Goal: Task Accomplishment & Management: Manage account settings

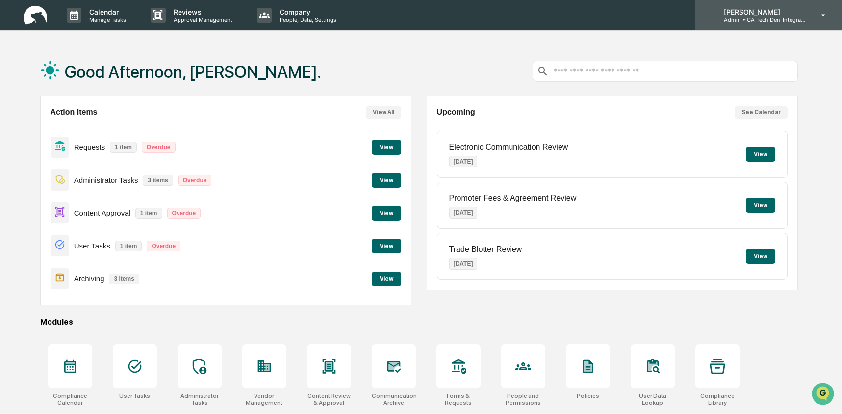
click at [752, 17] on p "Admin • ICA Tech Den-Integrated Compliance Advisors" at bounding box center [761, 19] width 91 height 7
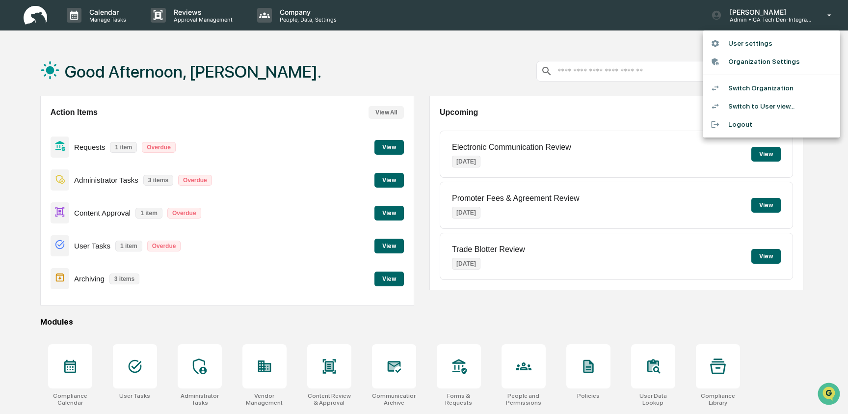
click at [755, 109] on li "Switch to User view..." at bounding box center [770, 106] width 137 height 18
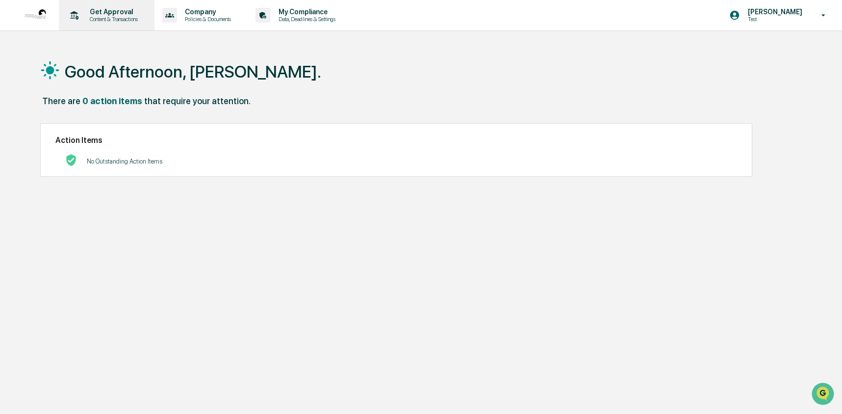
click at [92, 18] on p "Content & Transactions" at bounding box center [112, 19] width 61 height 7
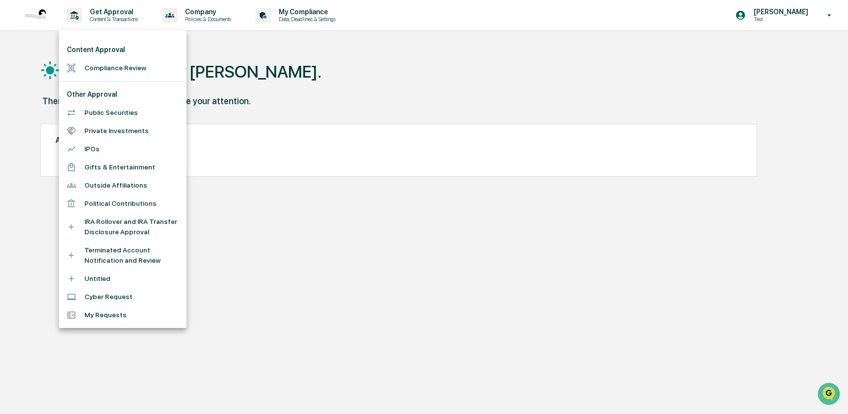
click at [784, 21] on div at bounding box center [424, 207] width 848 height 414
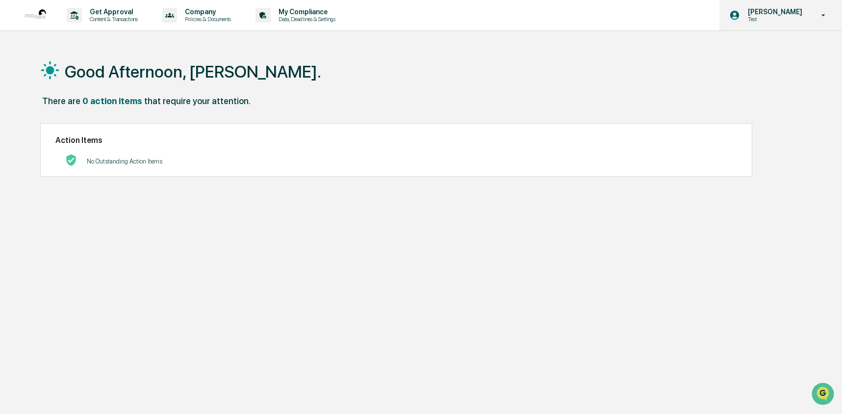
click at [777, 21] on p "Test" at bounding box center [773, 19] width 67 height 7
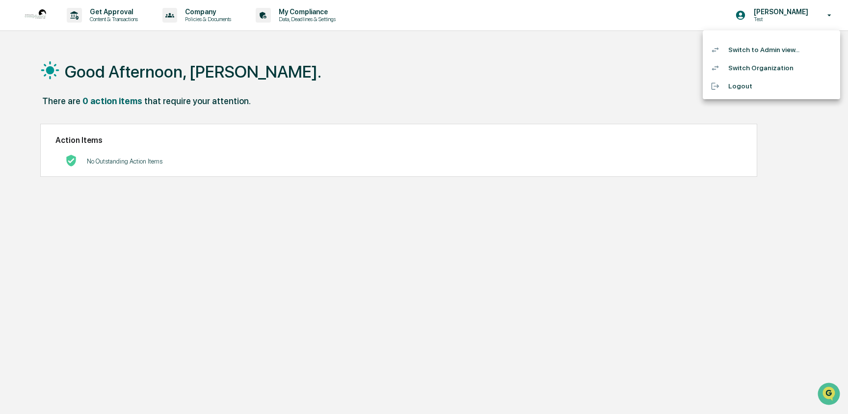
click at [770, 53] on li "Switch to Admin view..." at bounding box center [770, 50] width 137 height 18
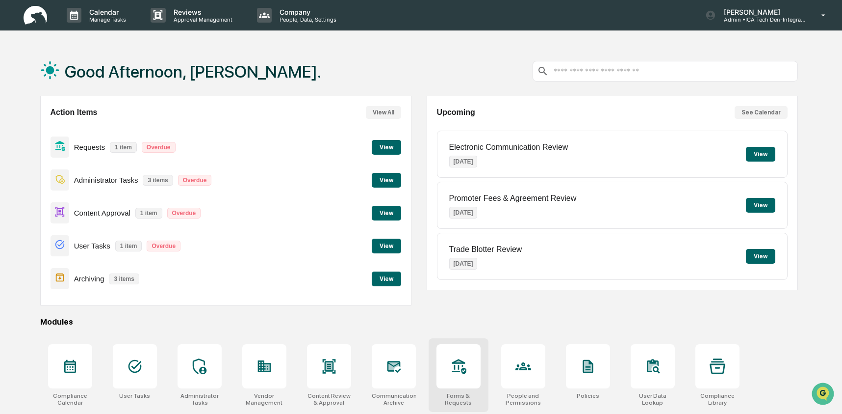
click at [462, 360] on icon at bounding box center [459, 366] width 16 height 16
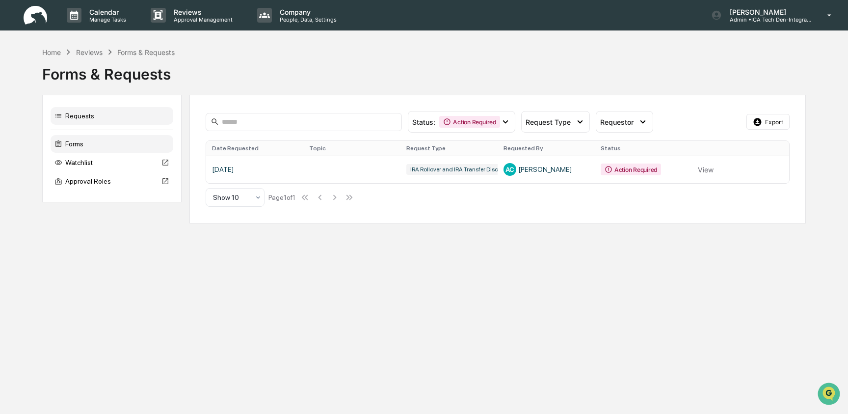
click at [91, 145] on div "Forms" at bounding box center [112, 144] width 123 height 18
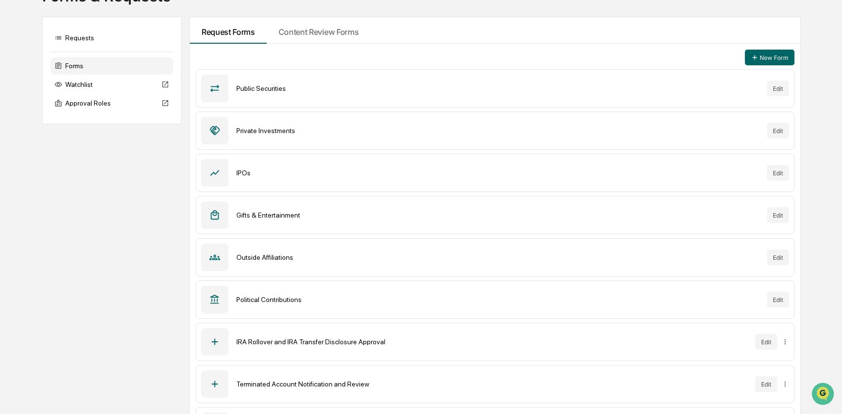
scroll to position [158, 0]
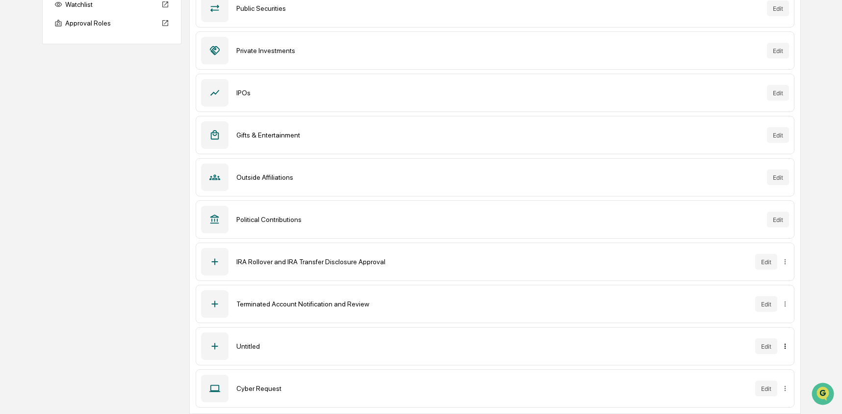
click at [783, 256] on html "Calendar Manage Tasks Reviews Approval Management Company People, Data, Setting…" at bounding box center [421, 49] width 842 height 414
click at [785, 364] on div "Archive" at bounding box center [785, 366] width 63 height 16
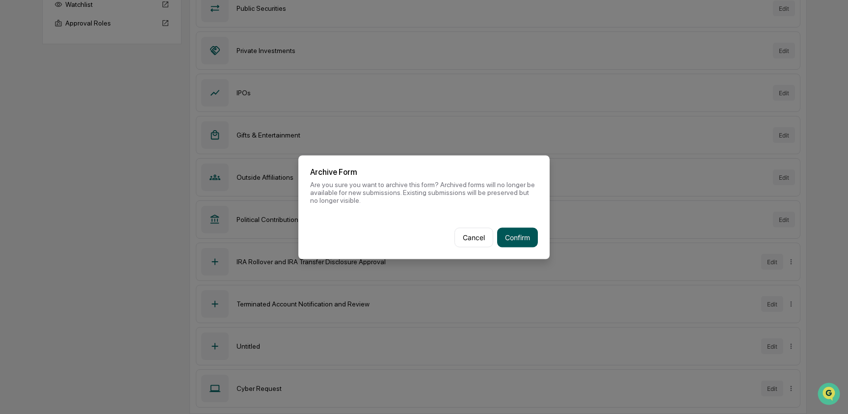
click at [524, 231] on button "Confirm" at bounding box center [517, 237] width 41 height 20
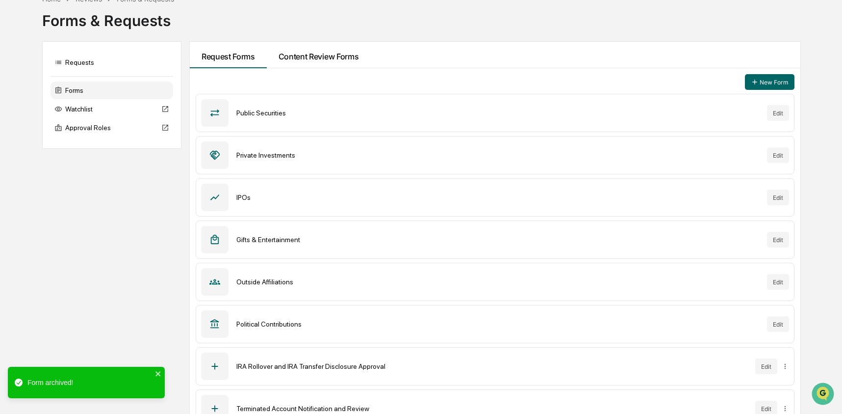
scroll to position [0, 0]
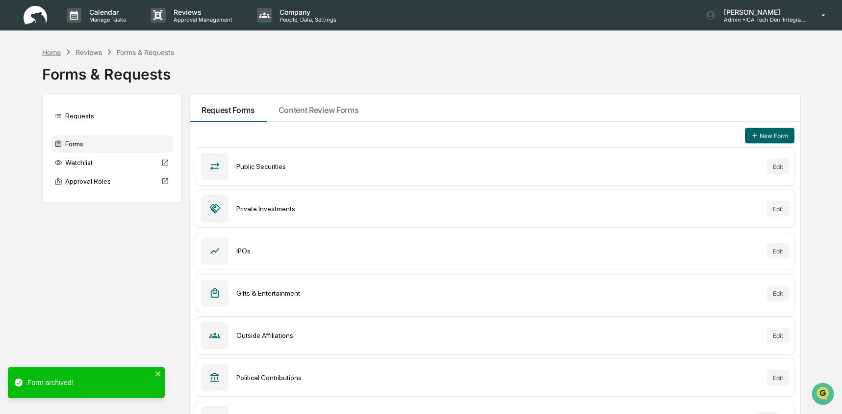
click at [43, 52] on div "Home" at bounding box center [51, 52] width 19 height 8
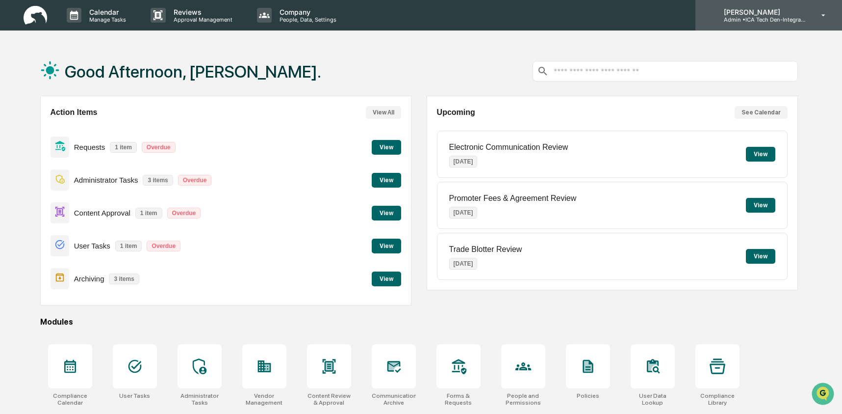
click at [777, 13] on p "[PERSON_NAME]" at bounding box center [761, 12] width 91 height 8
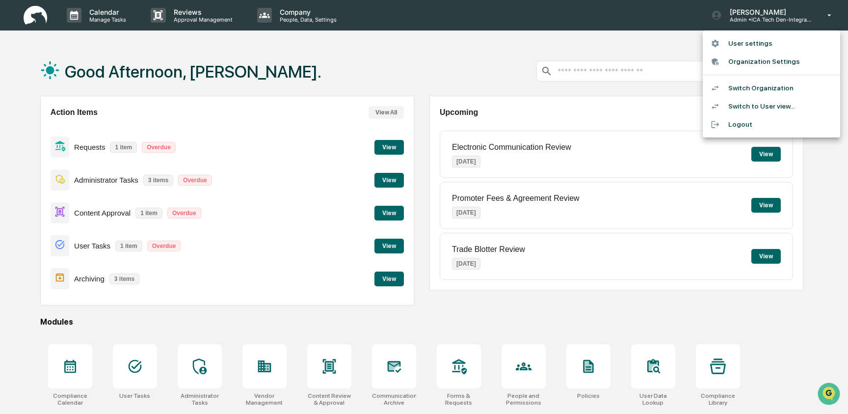
click at [762, 107] on li "Switch to User view..." at bounding box center [770, 106] width 137 height 18
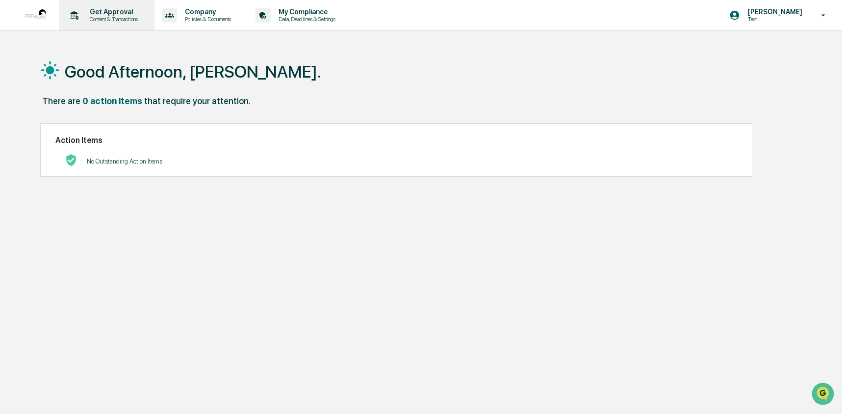
click at [122, 21] on p "Content & Transactions" at bounding box center [112, 19] width 61 height 7
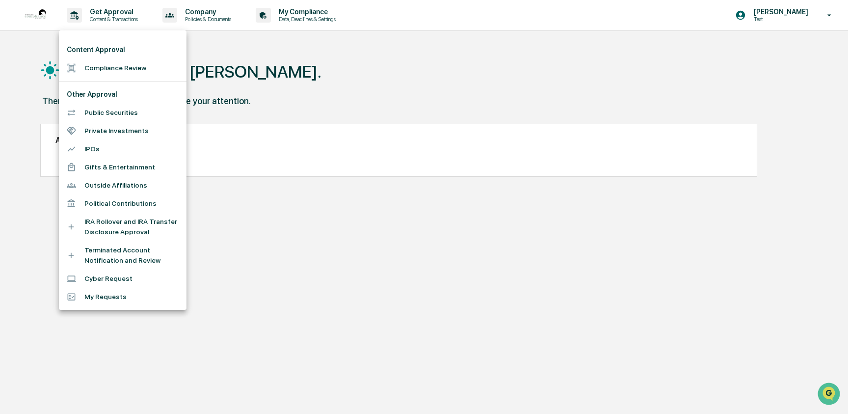
click at [123, 119] on li "Public Securities" at bounding box center [123, 113] width 128 height 18
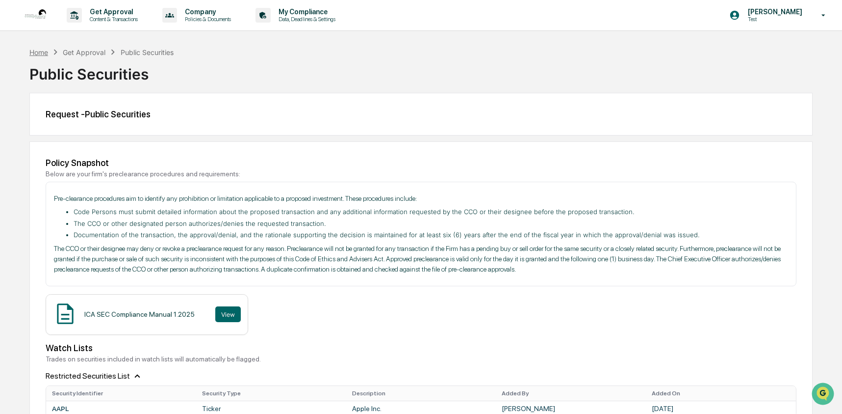
click at [35, 49] on div "Home" at bounding box center [38, 52] width 19 height 8
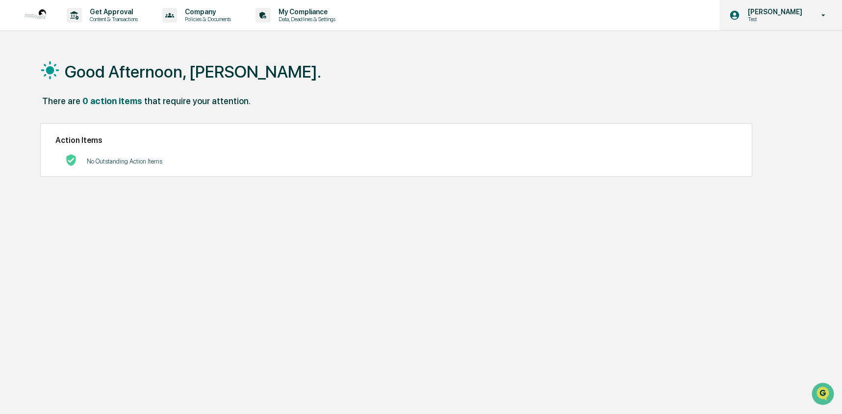
click at [802, 19] on p "Test" at bounding box center [773, 19] width 67 height 7
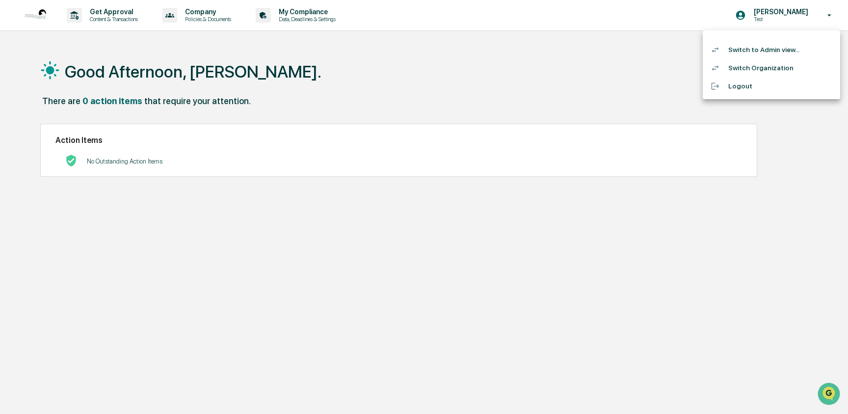
click at [778, 56] on li "Switch to Admin view..." at bounding box center [770, 50] width 137 height 18
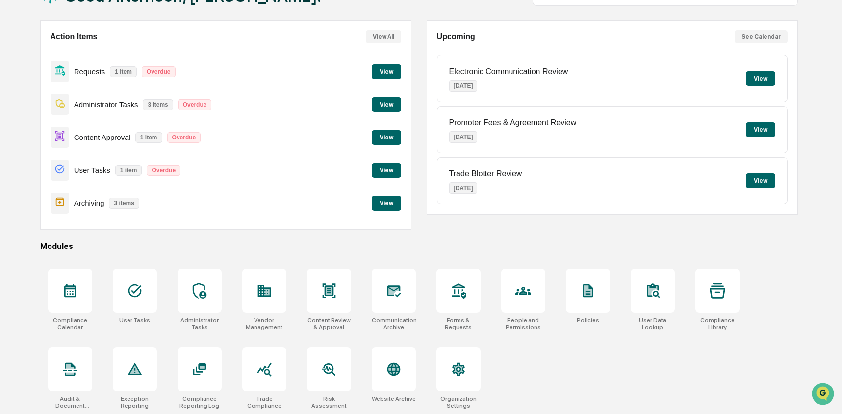
scroll to position [78, 0]
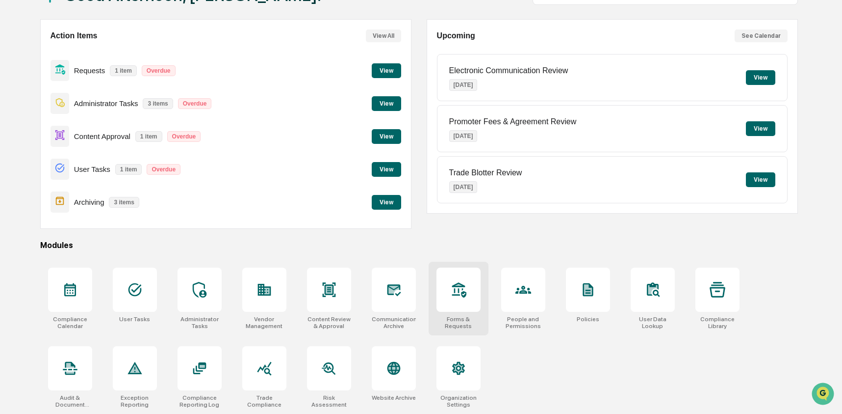
click at [457, 294] on icon at bounding box center [459, 290] width 16 height 16
click at [444, 291] on div at bounding box center [459, 289] width 44 height 44
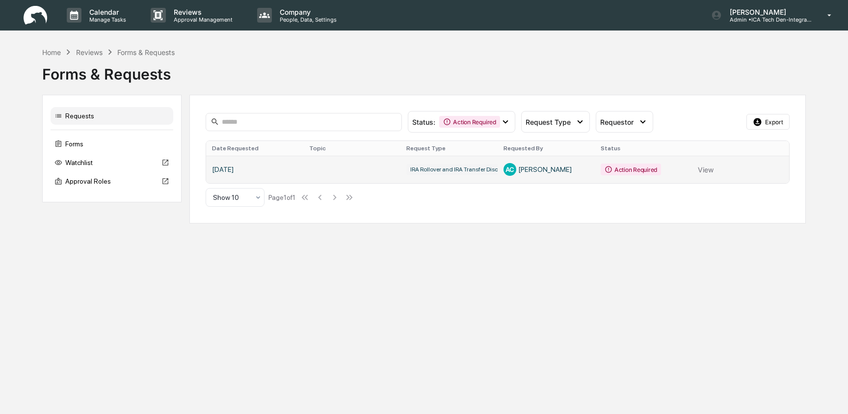
click at [702, 168] on link at bounding box center [497, 169] width 582 height 27
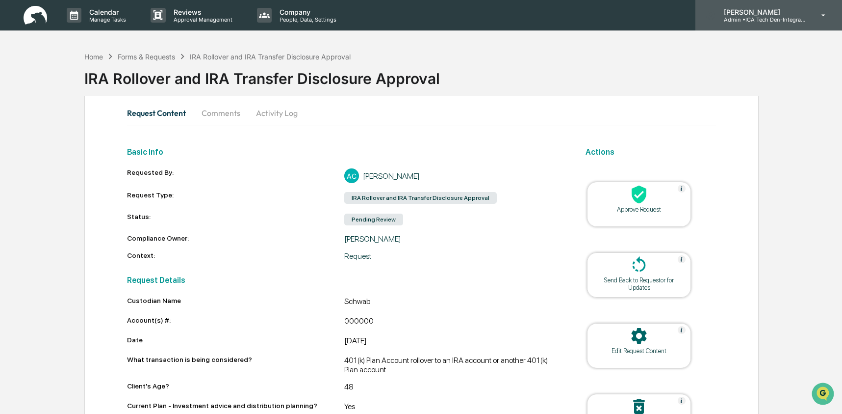
click at [713, 15] on icon at bounding box center [710, 15] width 9 height 9
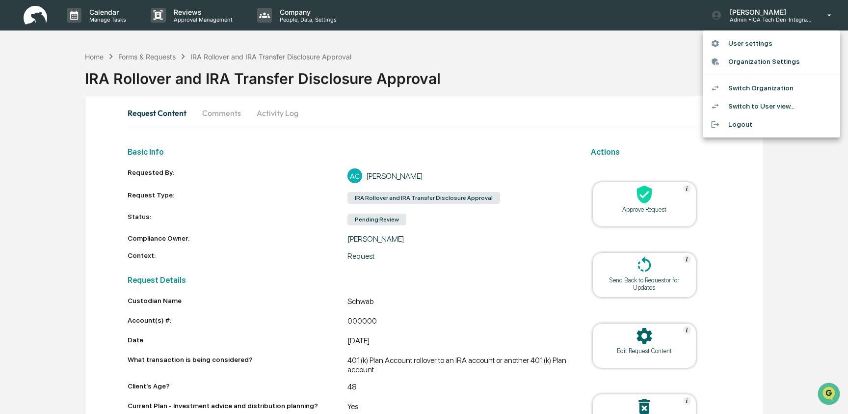
click at [740, 101] on li "Switch to User view..." at bounding box center [770, 106] width 137 height 18
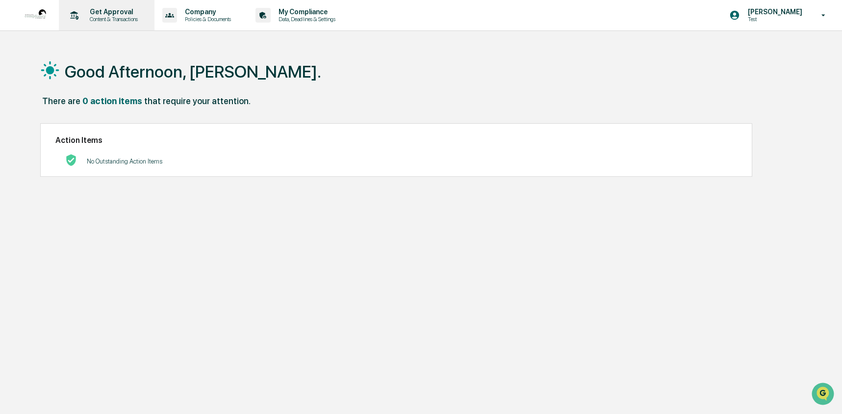
click at [108, 16] on p "Content & Transactions" at bounding box center [112, 19] width 61 height 7
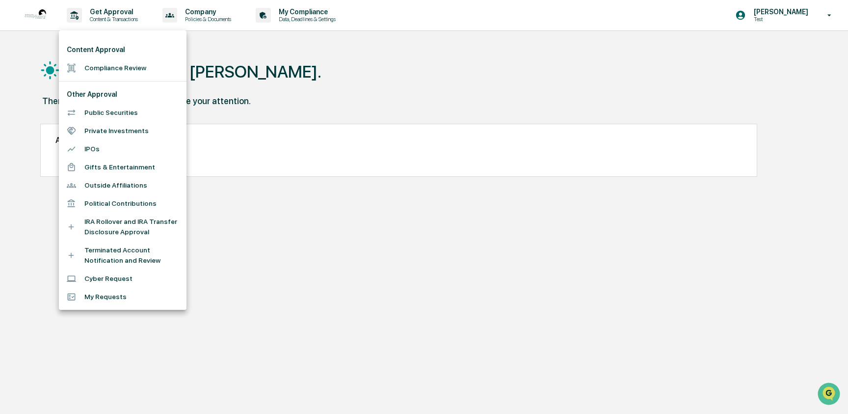
click at [105, 112] on li "Public Securities" at bounding box center [123, 113] width 128 height 18
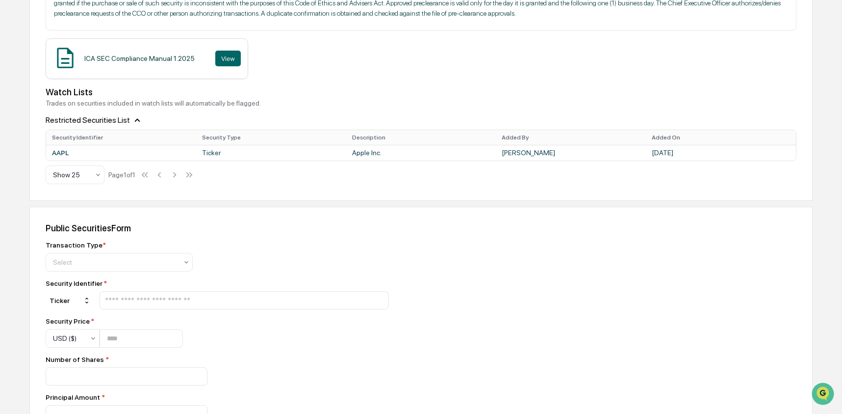
scroll to position [257, 0]
drag, startPoint x: 107, startPoint y: 255, endPoint x: 33, endPoint y: 255, distance: 73.6
copy div "Transaction Type *"
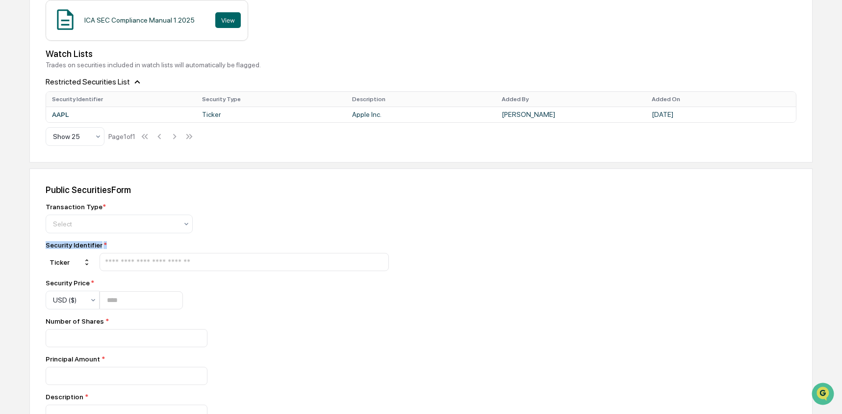
scroll to position [294, 0]
drag, startPoint x: 107, startPoint y: 259, endPoint x: 34, endPoint y: 257, distance: 73.1
click at [34, 257] on div "Public Securities Form Transaction Type * Select Security Identifier * Ticker S…" at bounding box center [420, 399] width 783 height 462
copy div "Security Identifier *"
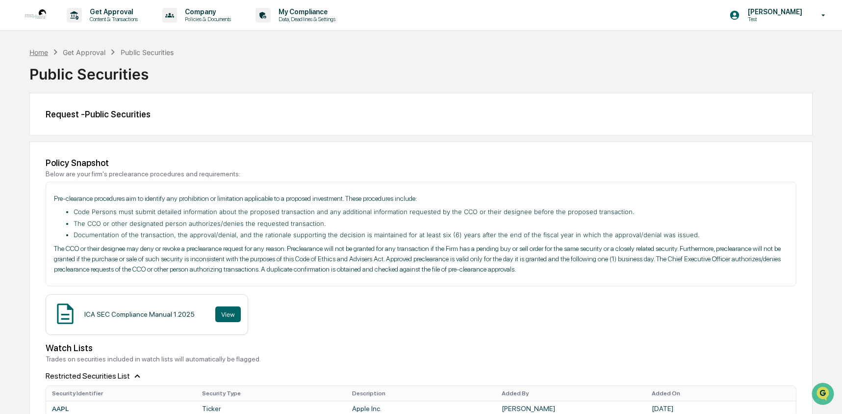
click at [39, 51] on div "Home" at bounding box center [38, 52] width 19 height 8
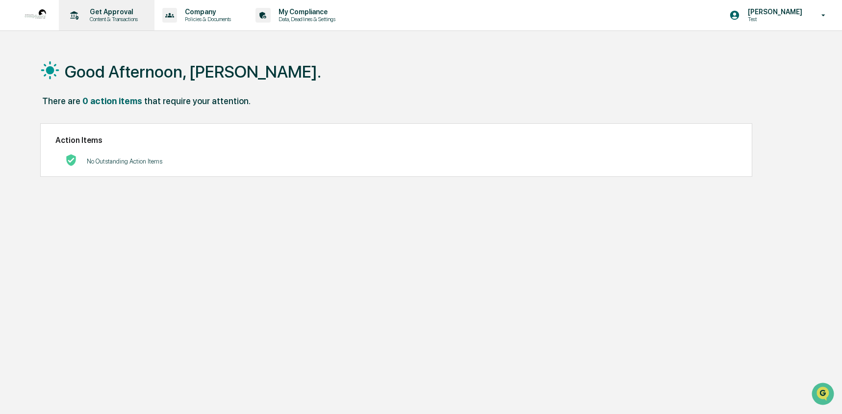
click at [118, 19] on p "Content & Transactions" at bounding box center [112, 19] width 61 height 7
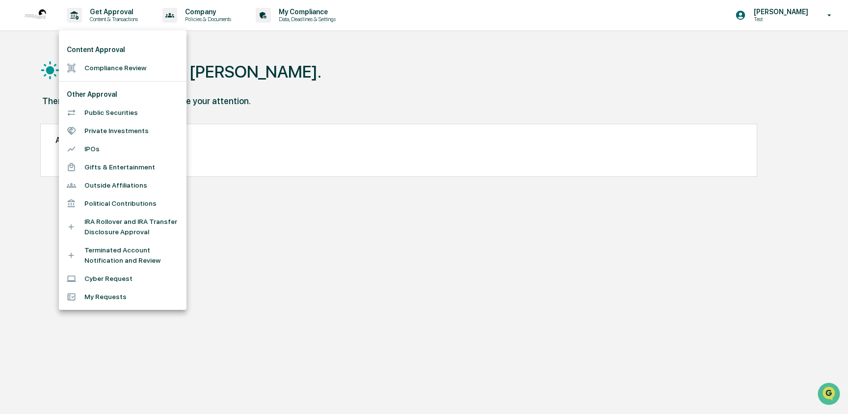
click at [90, 114] on li "Public Securities" at bounding box center [123, 113] width 128 height 18
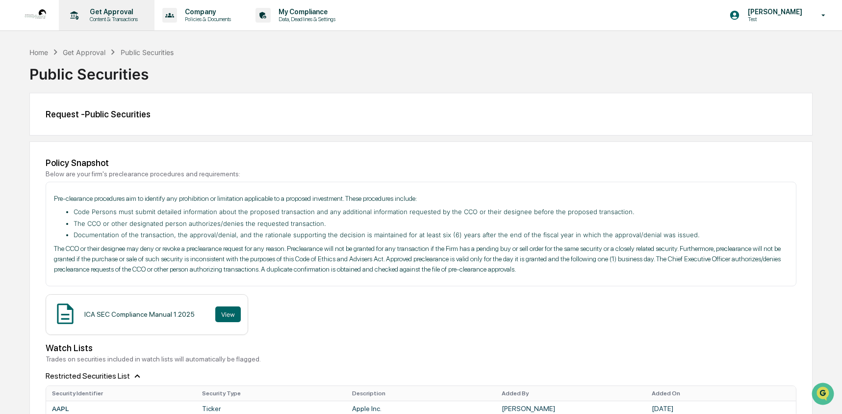
click at [111, 12] on p "Get Approval" at bounding box center [112, 12] width 61 height 8
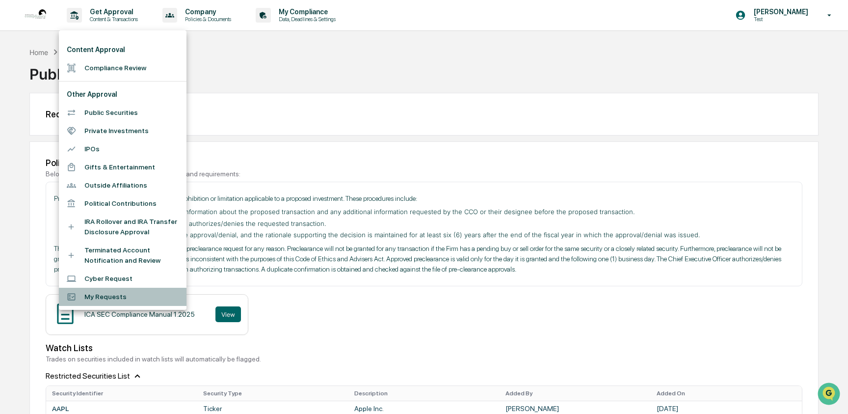
click at [108, 295] on li "My Requests" at bounding box center [123, 296] width 128 height 18
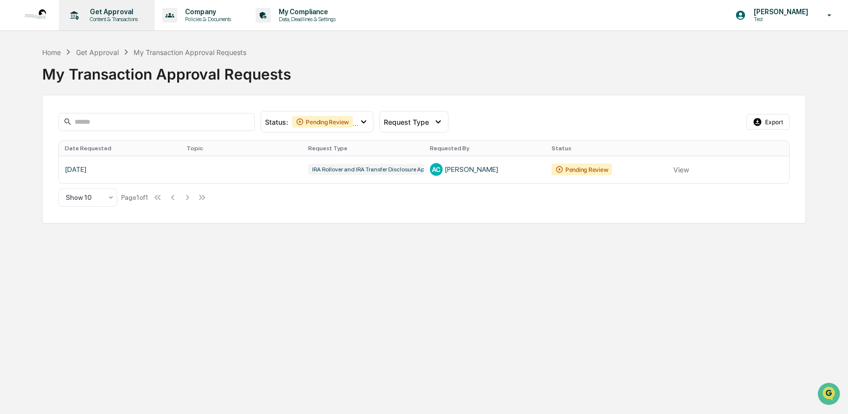
click at [89, 19] on p "Content & Transactions" at bounding box center [112, 19] width 61 height 7
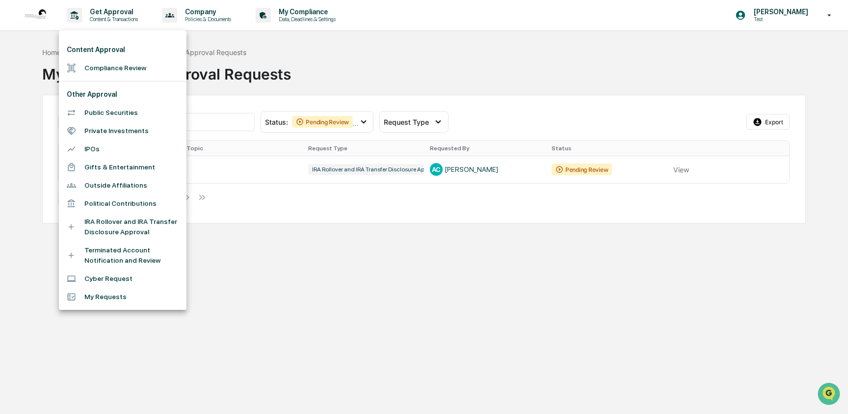
click at [415, 287] on div at bounding box center [424, 207] width 848 height 414
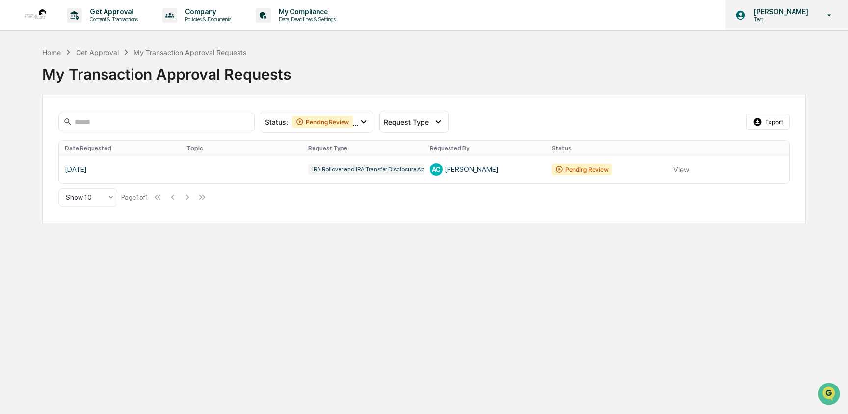
click at [749, 19] on p "Test" at bounding box center [779, 19] width 67 height 7
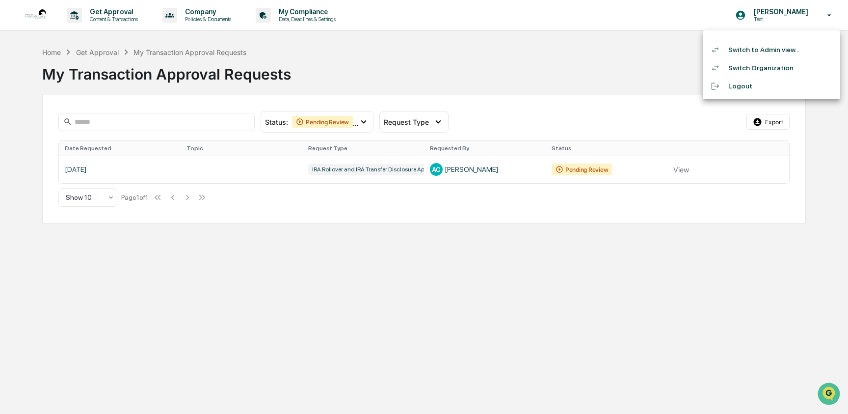
click at [743, 50] on li "Switch to Admin view..." at bounding box center [770, 50] width 137 height 18
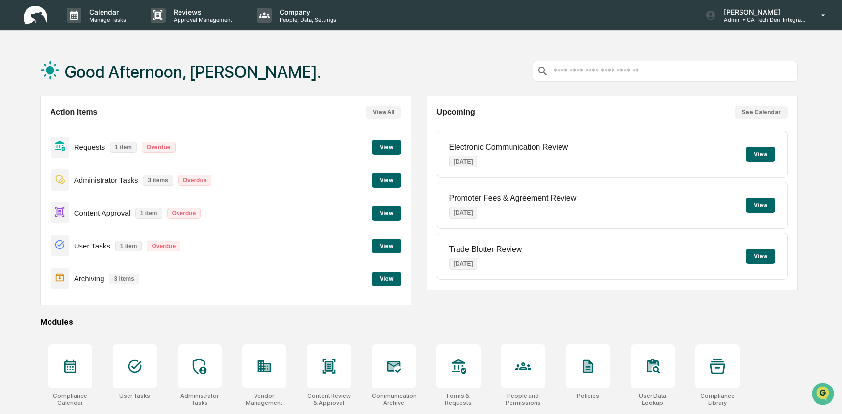
click at [391, 148] on button "View" at bounding box center [386, 147] width 29 height 15
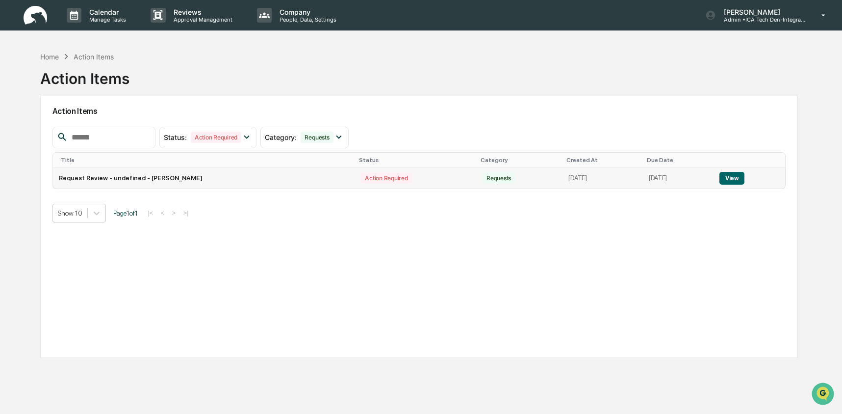
click at [743, 182] on button "View" at bounding box center [732, 178] width 25 height 13
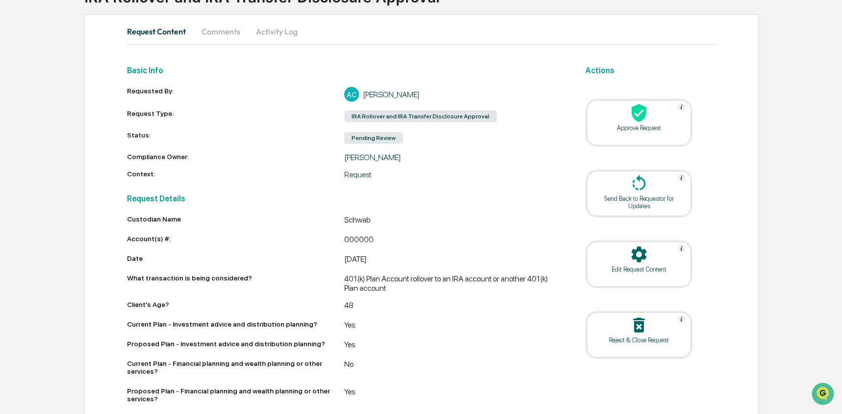
scroll to position [86, 0]
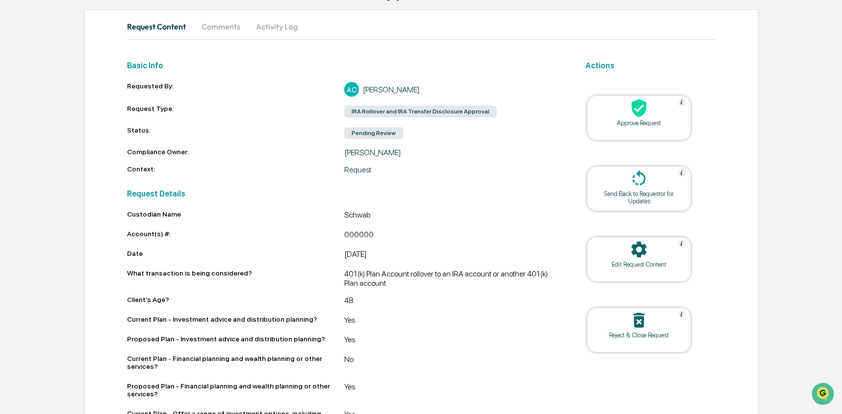
click at [633, 186] on icon at bounding box center [639, 179] width 20 height 20
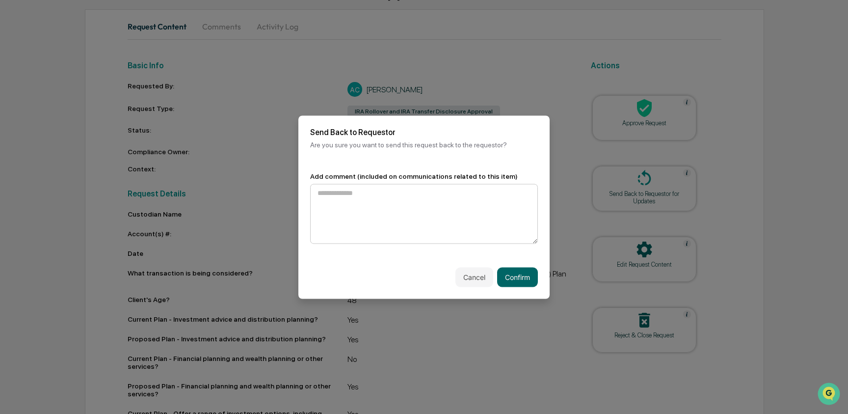
click at [365, 205] on textarea at bounding box center [424, 213] width 228 height 60
click at [364, 199] on textarea at bounding box center [424, 213] width 228 height 60
click at [347, 190] on textarea at bounding box center [424, 213] width 228 height 60
click at [470, 273] on button "Cancel" at bounding box center [474, 277] width 38 height 20
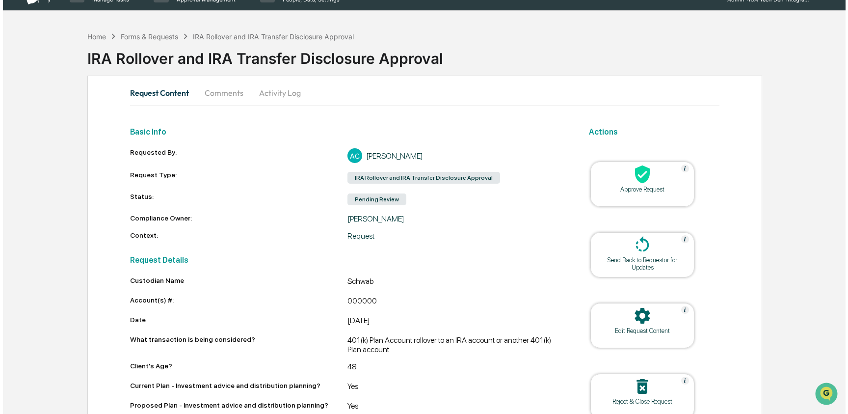
scroll to position [0, 0]
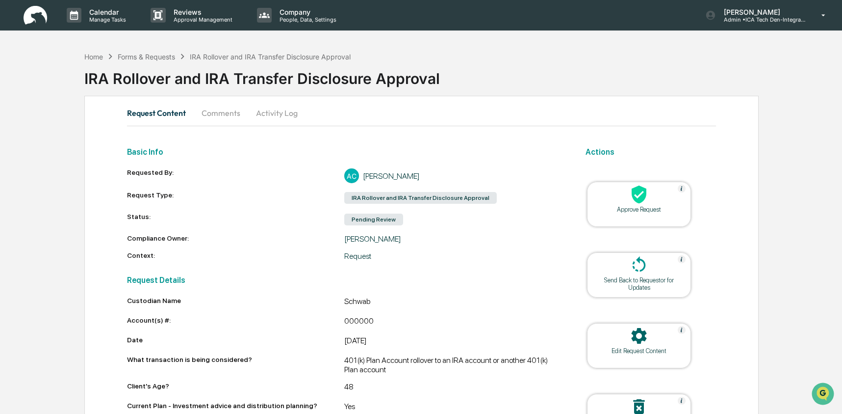
click at [613, 88] on div "IRA Rollover and IRA Transfer Disclosure Approval" at bounding box center [463, 76] width 758 height 29
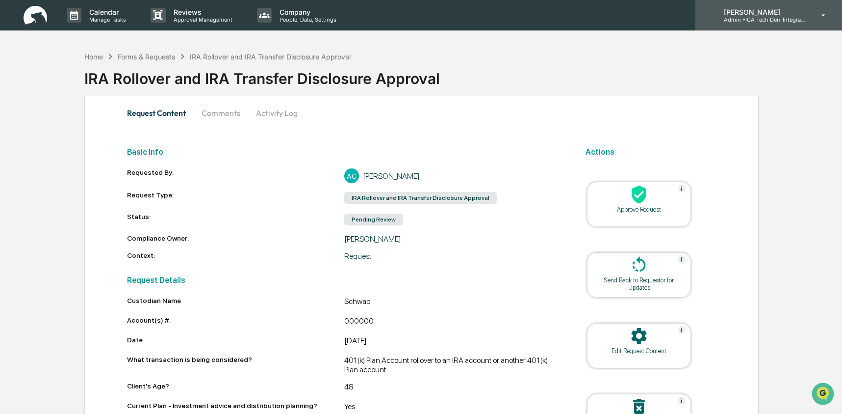
click at [739, 18] on p "Admin • ICA Tech Den-Integrated Compliance Advisors" at bounding box center [761, 19] width 91 height 7
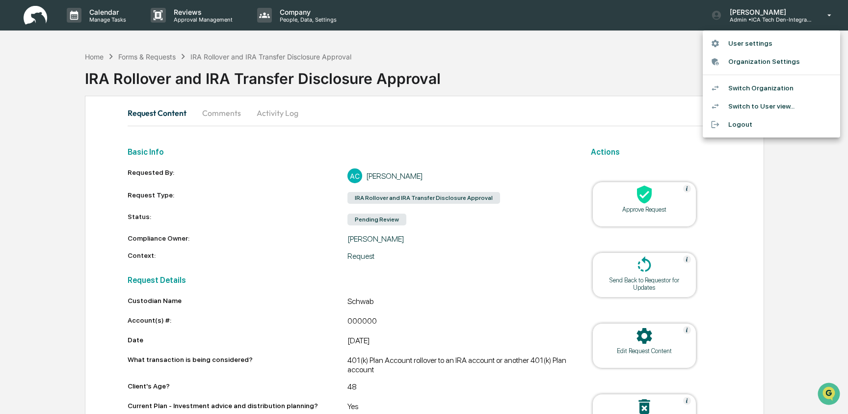
click at [776, 105] on li "Switch to User view..." at bounding box center [770, 106] width 137 height 18
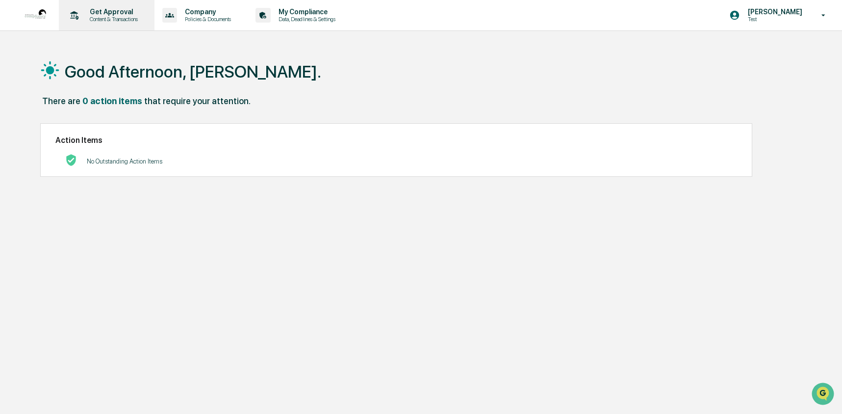
click at [114, 10] on p "Get Approval" at bounding box center [112, 12] width 61 height 8
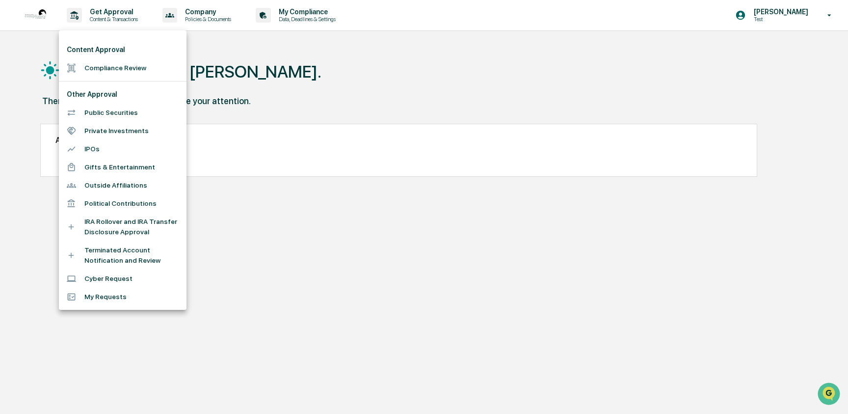
click at [128, 69] on li "Compliance Review" at bounding box center [123, 68] width 128 height 18
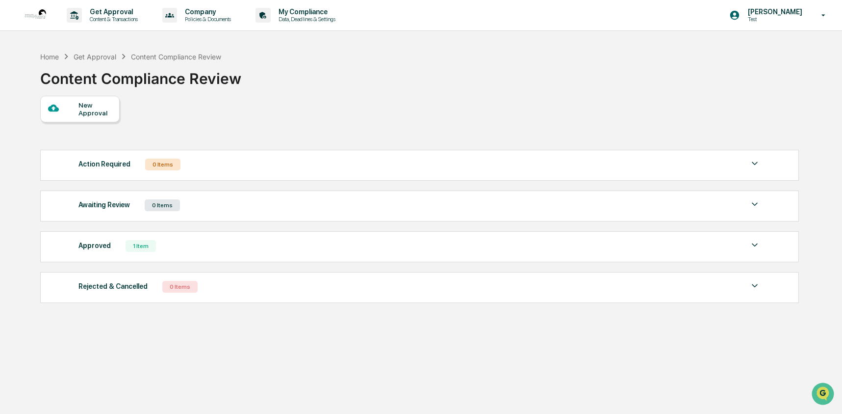
click at [98, 105] on div "New Approval" at bounding box center [94, 109] width 33 height 16
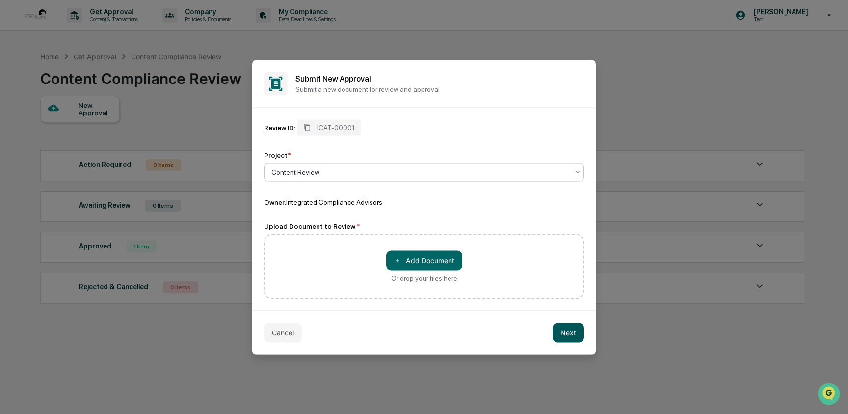
click at [577, 337] on button "Next" at bounding box center [567, 332] width 31 height 20
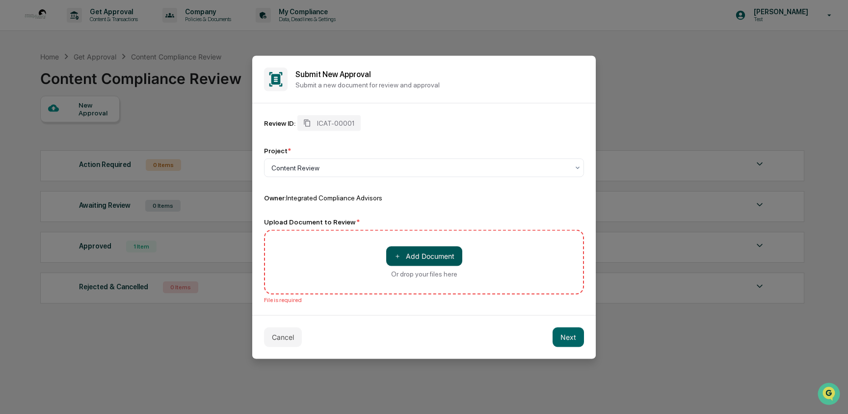
click at [411, 256] on button "＋ Add Document" at bounding box center [424, 256] width 76 height 20
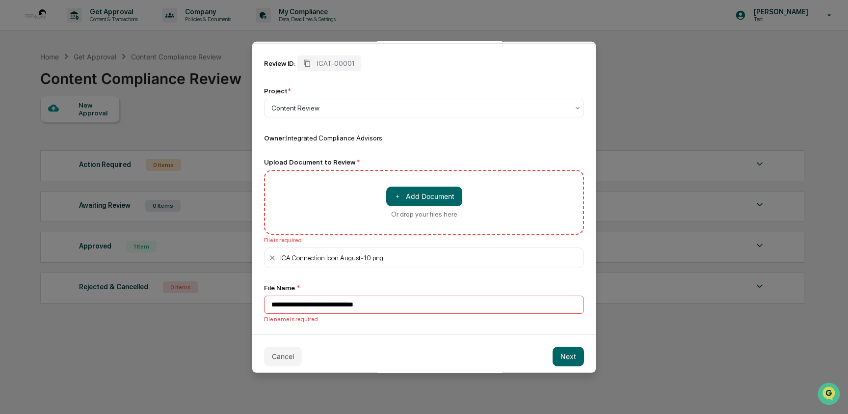
scroll to position [54, 0]
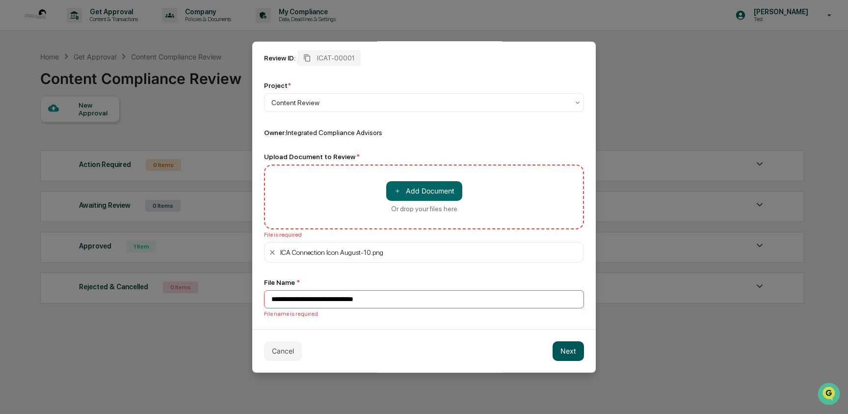
click at [567, 352] on button "Next" at bounding box center [567, 350] width 31 height 20
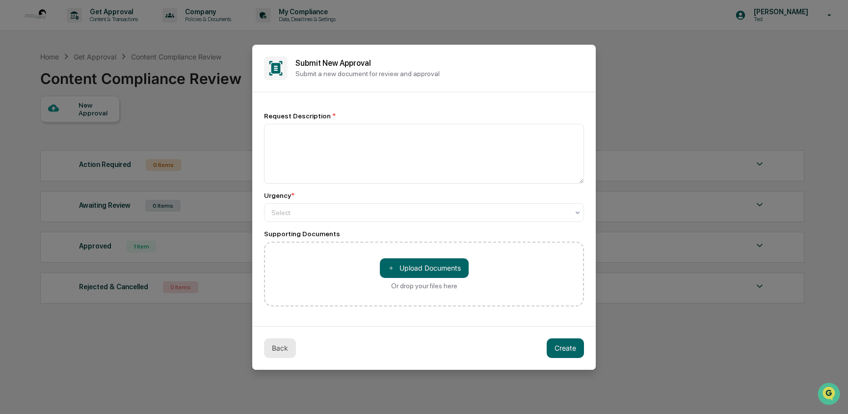
click at [274, 352] on button "Back" at bounding box center [280, 348] width 32 height 20
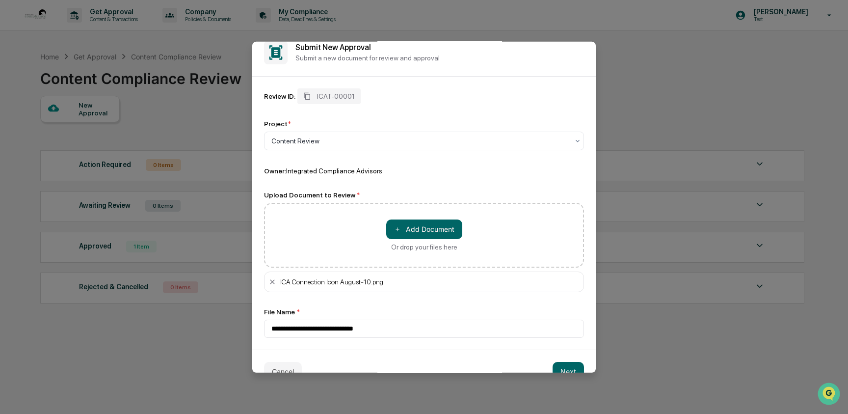
scroll to position [36, 0]
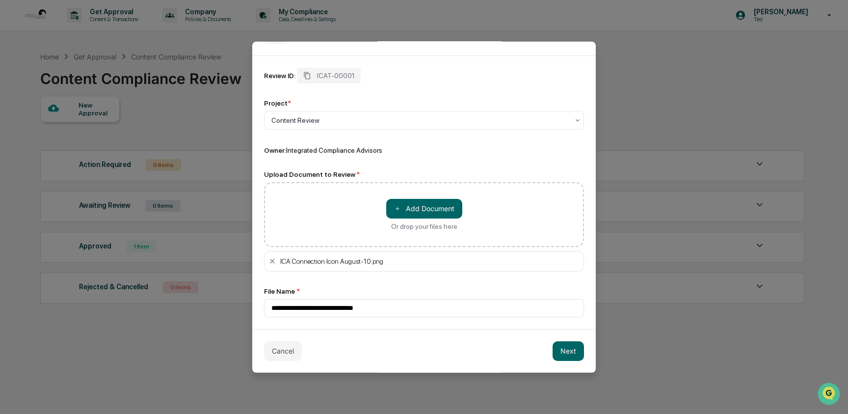
click at [272, 352] on button "Cancel" at bounding box center [283, 350] width 38 height 20
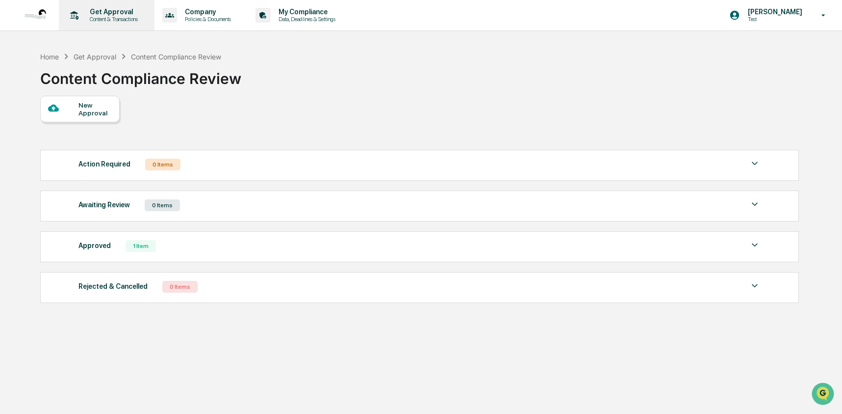
click at [107, 15] on p "Get Approval" at bounding box center [112, 12] width 61 height 8
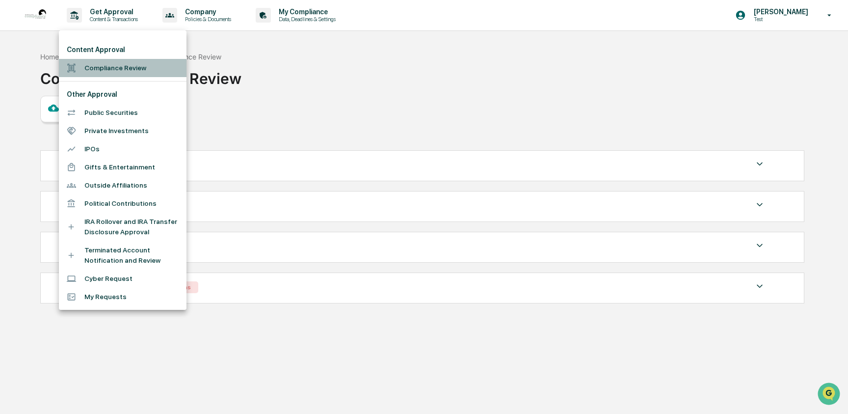
click at [110, 72] on li "Compliance Review" at bounding box center [123, 68] width 128 height 18
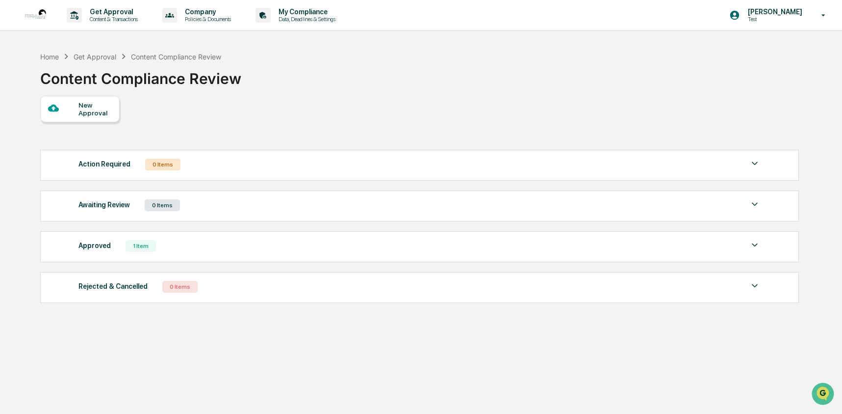
click at [96, 103] on div "New Approval" at bounding box center [94, 109] width 33 height 16
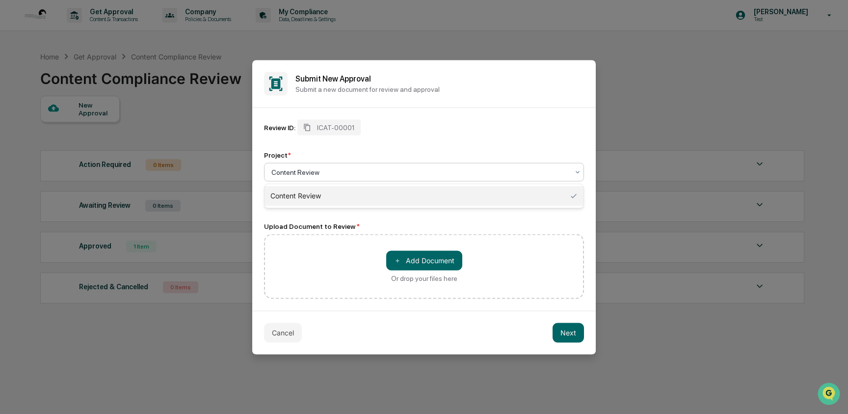
click at [367, 175] on div at bounding box center [419, 172] width 297 height 10
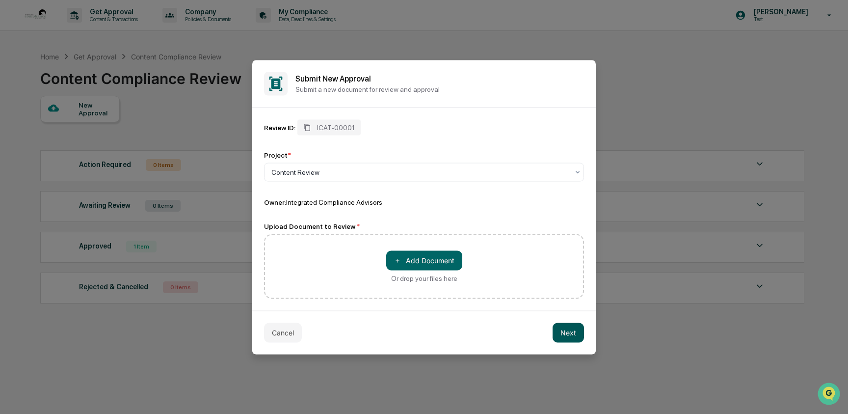
click at [574, 334] on button "Next" at bounding box center [567, 332] width 31 height 20
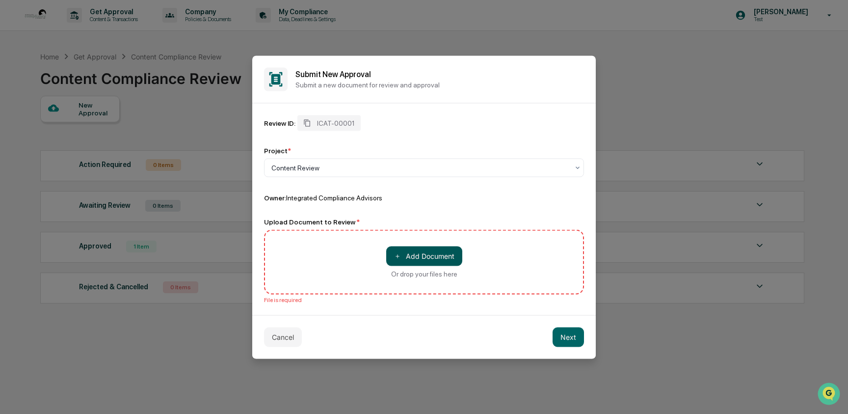
click at [414, 258] on button "＋ Add Document" at bounding box center [424, 256] width 76 height 20
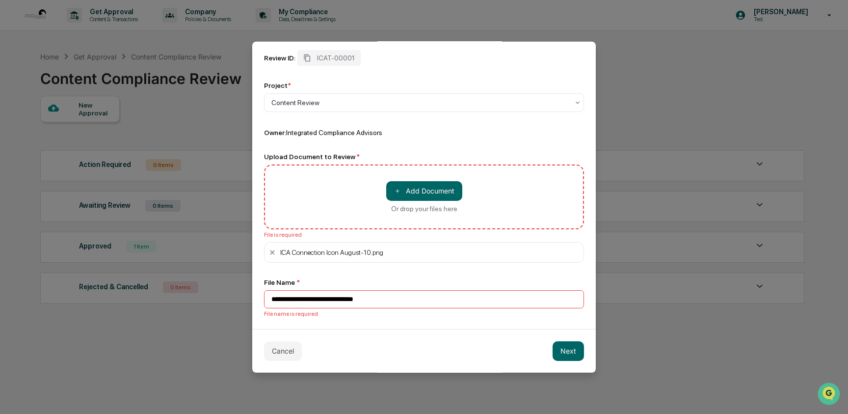
scroll to position [54, 0]
click at [563, 353] on button "Next" at bounding box center [567, 350] width 31 height 20
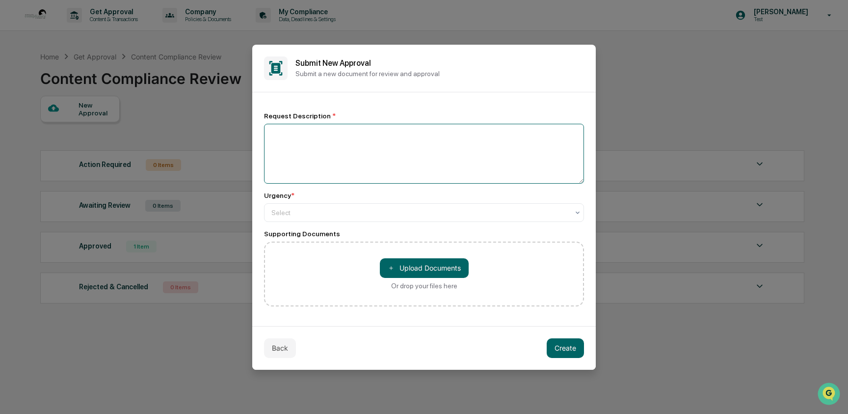
click at [301, 143] on textarea at bounding box center [424, 154] width 320 height 60
click at [274, 348] on button "Back" at bounding box center [280, 348] width 32 height 20
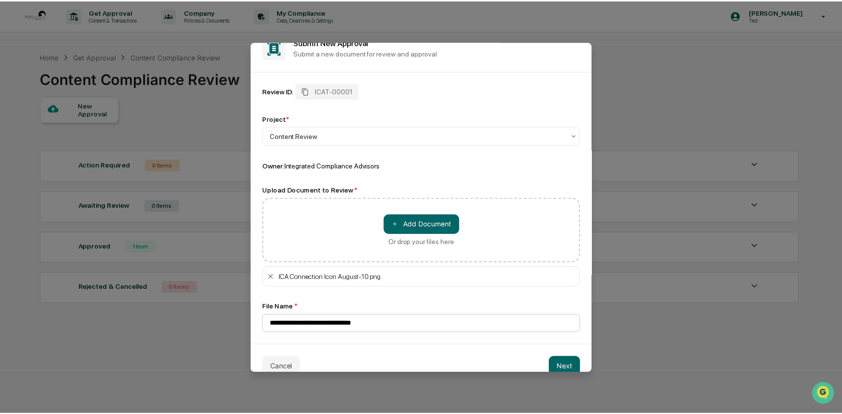
scroll to position [36, 0]
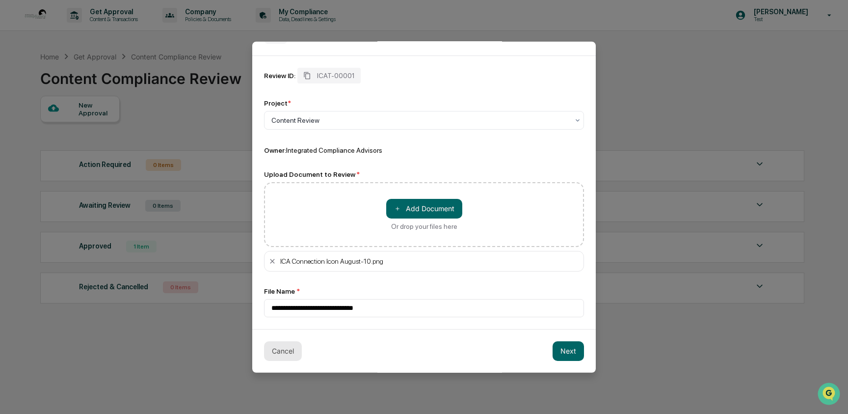
click at [300, 348] on button "Cancel" at bounding box center [283, 350] width 38 height 20
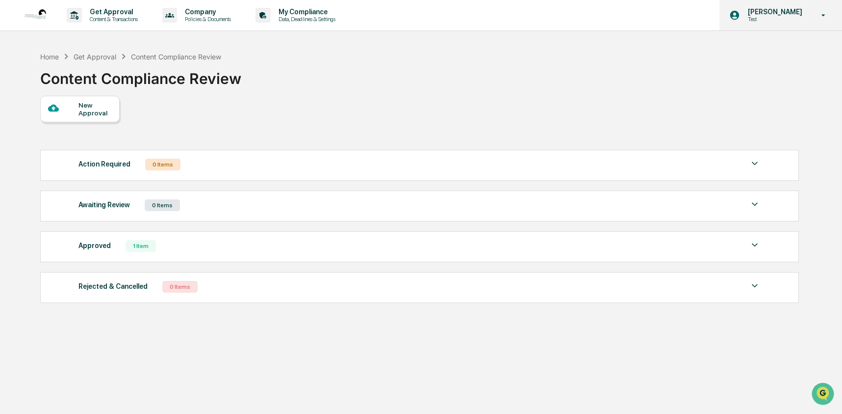
click at [744, 16] on p "Test" at bounding box center [773, 19] width 67 height 7
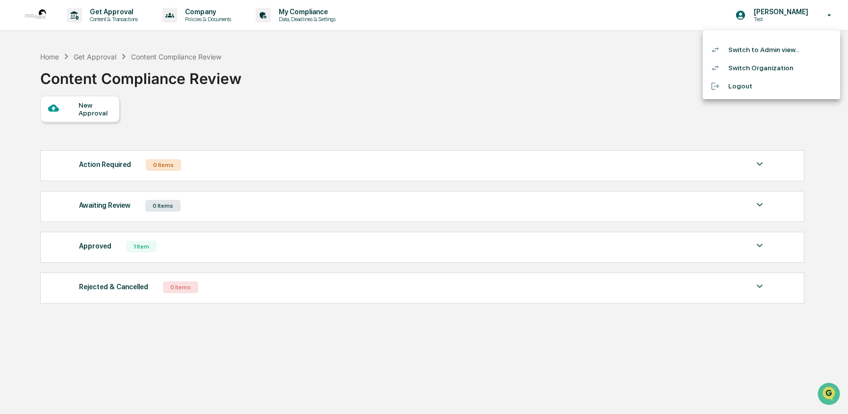
click at [743, 52] on li "Switch to Admin view..." at bounding box center [770, 50] width 137 height 18
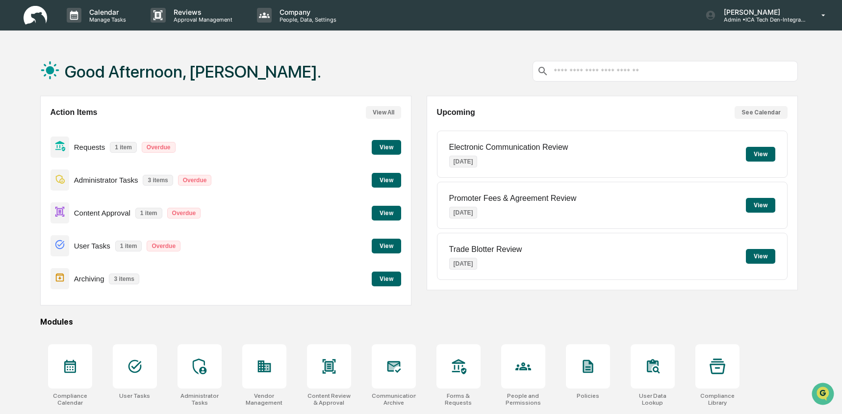
click at [389, 212] on button "View" at bounding box center [386, 213] width 29 height 15
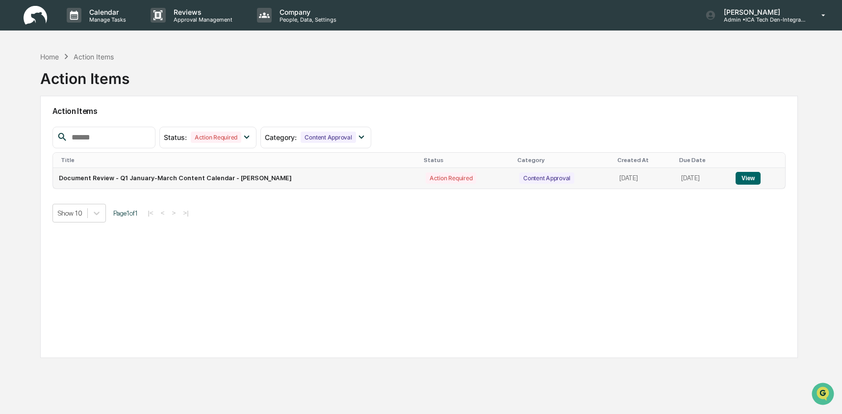
click at [744, 181] on button "View" at bounding box center [748, 178] width 25 height 13
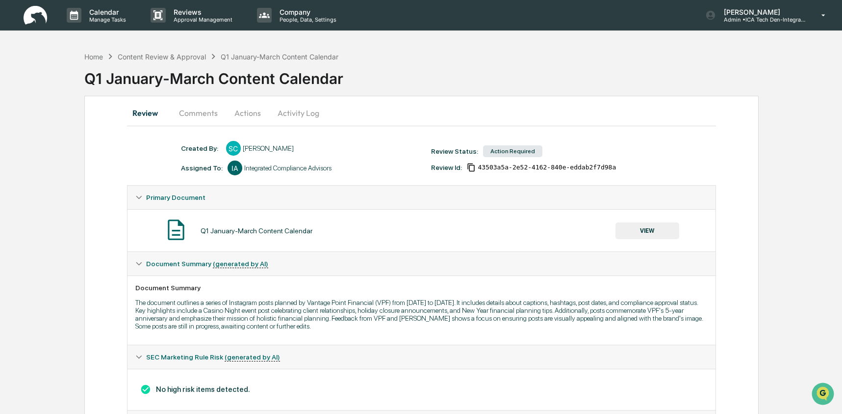
click at [197, 113] on button "Comments" at bounding box center [198, 113] width 54 height 24
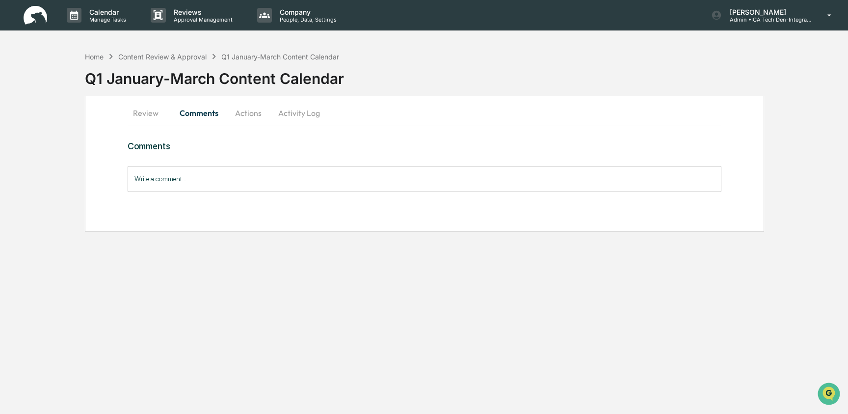
click at [167, 176] on input "Write a comment..." at bounding box center [425, 179] width 594 height 26
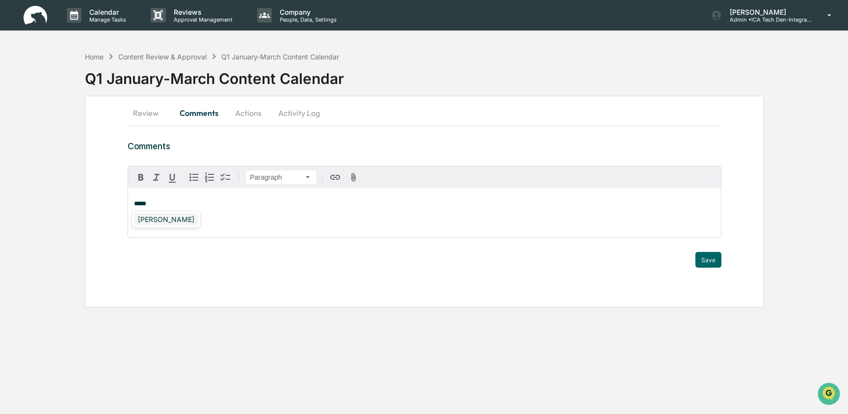
click at [162, 223] on div "[PERSON_NAME]" at bounding box center [166, 219] width 64 height 12
click at [226, 213] on div "**********" at bounding box center [424, 212] width 593 height 49
click at [89, 57] on div "Home" at bounding box center [94, 56] width 19 height 8
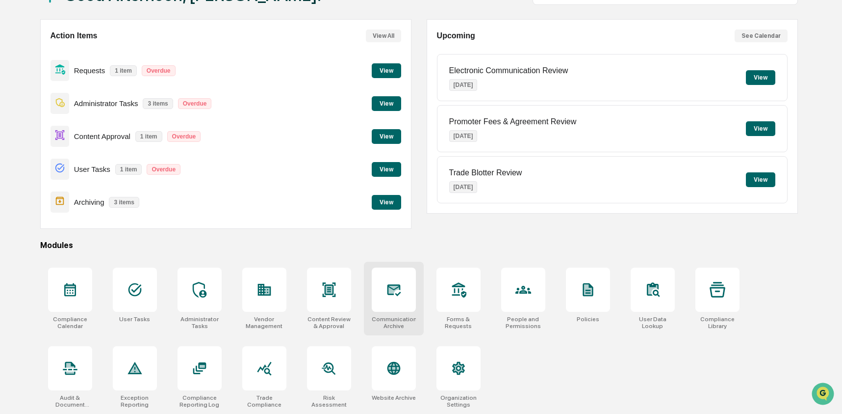
scroll to position [78, 0]
click at [461, 289] on icon at bounding box center [459, 290] width 16 height 16
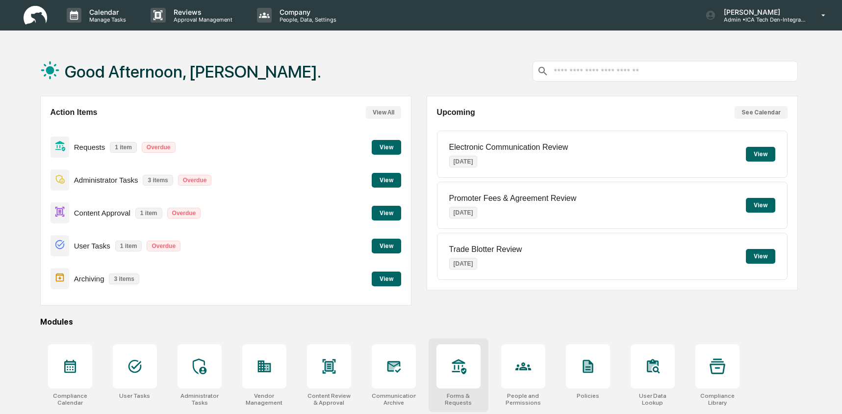
scroll to position [78, 0]
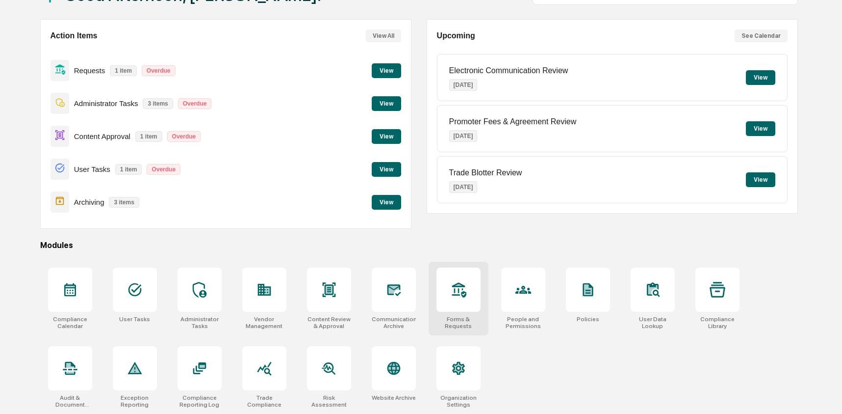
click at [459, 301] on div at bounding box center [459, 289] width 44 height 44
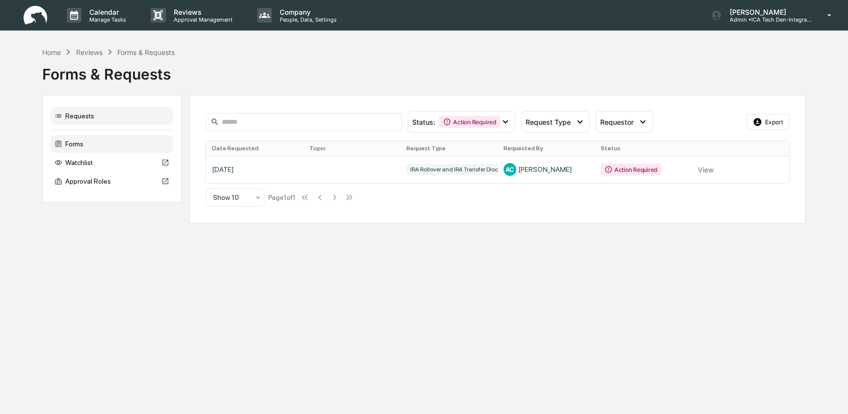
click at [127, 144] on div "Forms" at bounding box center [112, 144] width 123 height 18
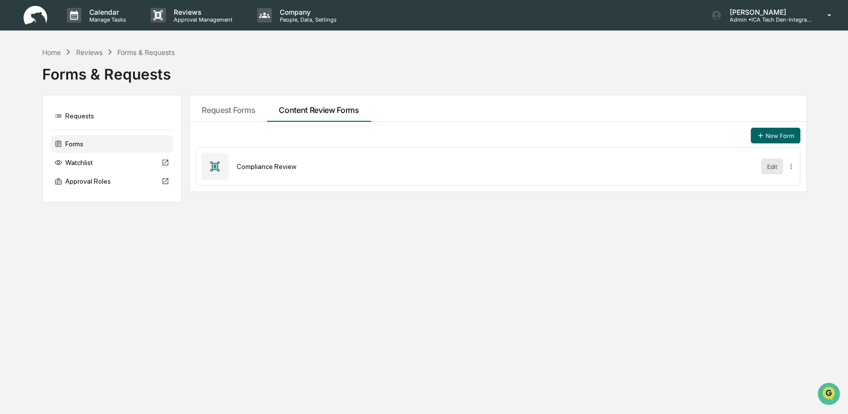
click at [773, 172] on button "Edit" at bounding box center [772, 166] width 22 height 16
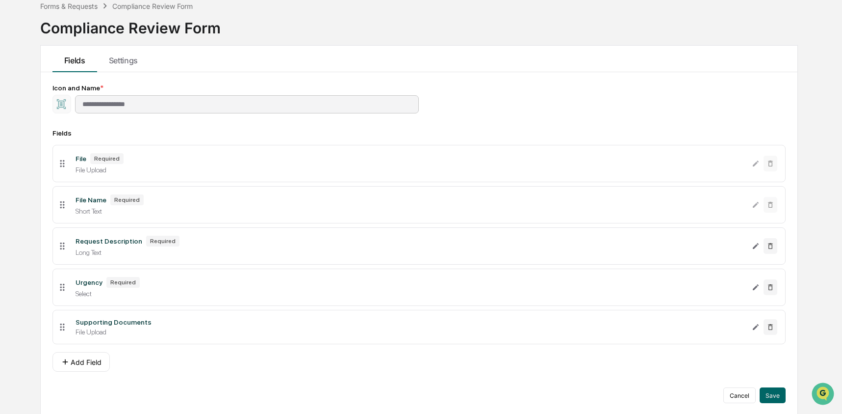
scroll to position [58, 0]
click at [96, 364] on button "Add Field" at bounding box center [80, 360] width 57 height 20
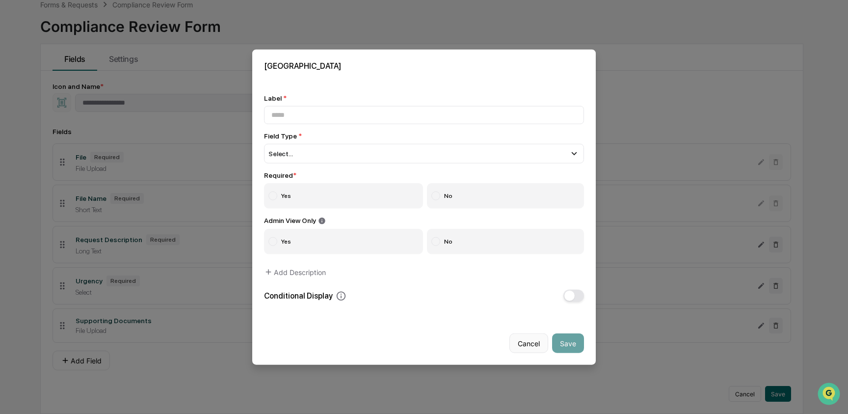
click at [535, 339] on button "Cancel" at bounding box center [528, 343] width 39 height 20
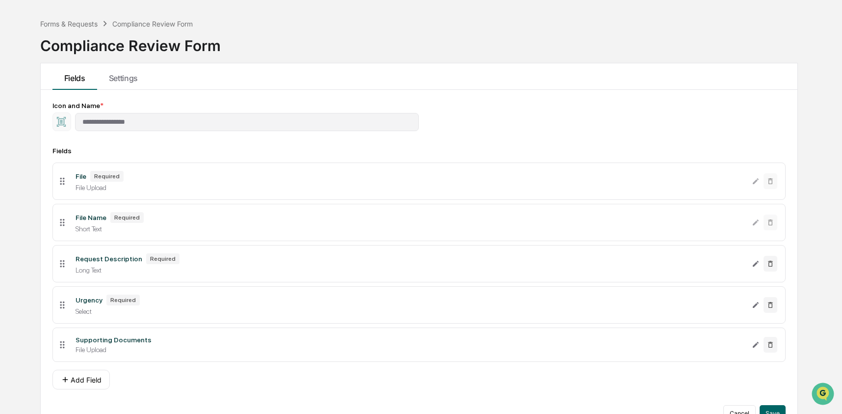
scroll to position [0, 0]
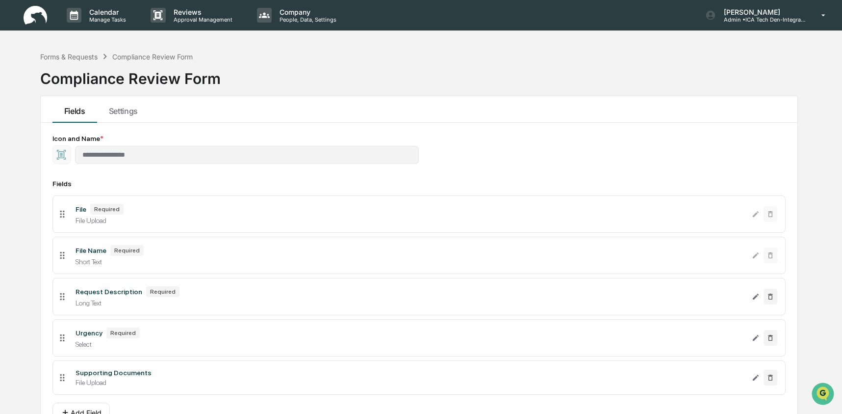
click at [41, 24] on img at bounding box center [36, 15] width 24 height 19
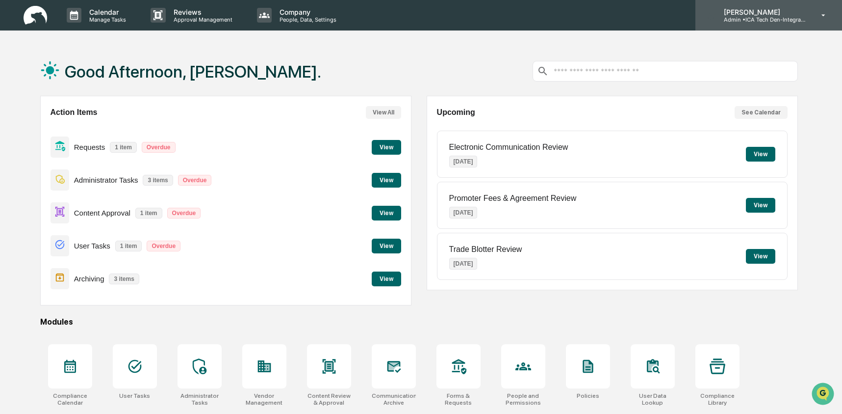
click at [776, 13] on p "[PERSON_NAME]" at bounding box center [761, 12] width 91 height 8
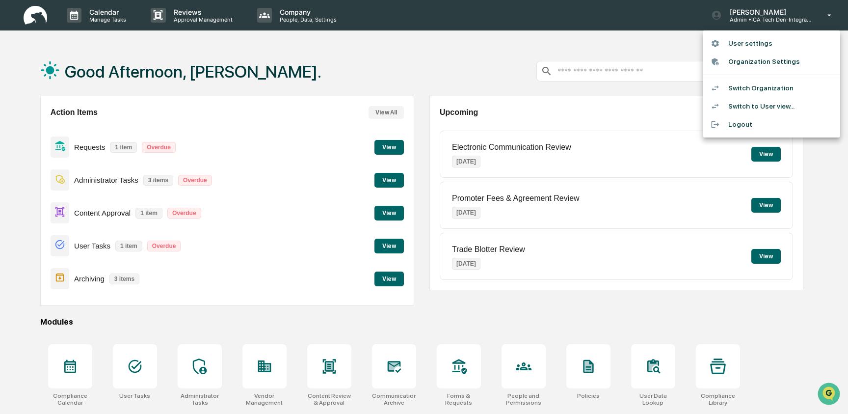
click at [775, 84] on li "Switch Organization" at bounding box center [770, 88] width 137 height 18
